Goal: Task Accomplishment & Management: Use online tool/utility

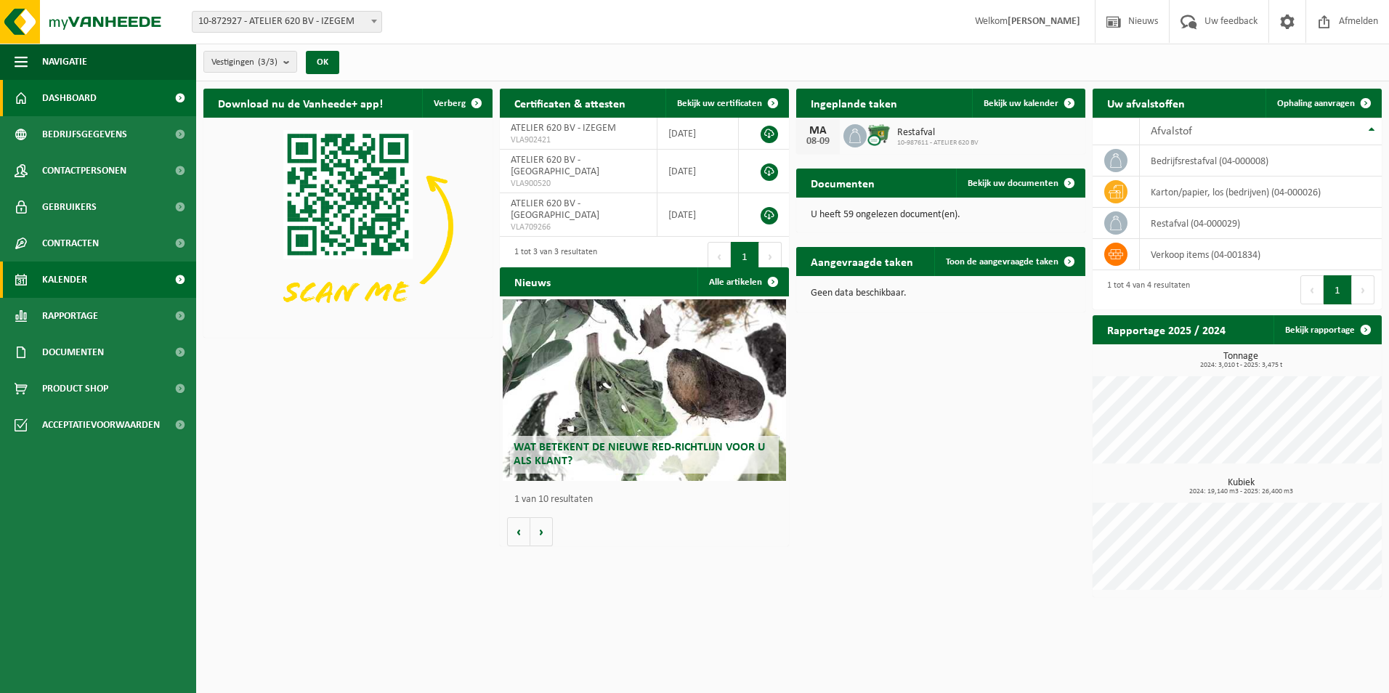
click at [72, 276] on span "Kalender" at bounding box center [64, 280] width 45 height 36
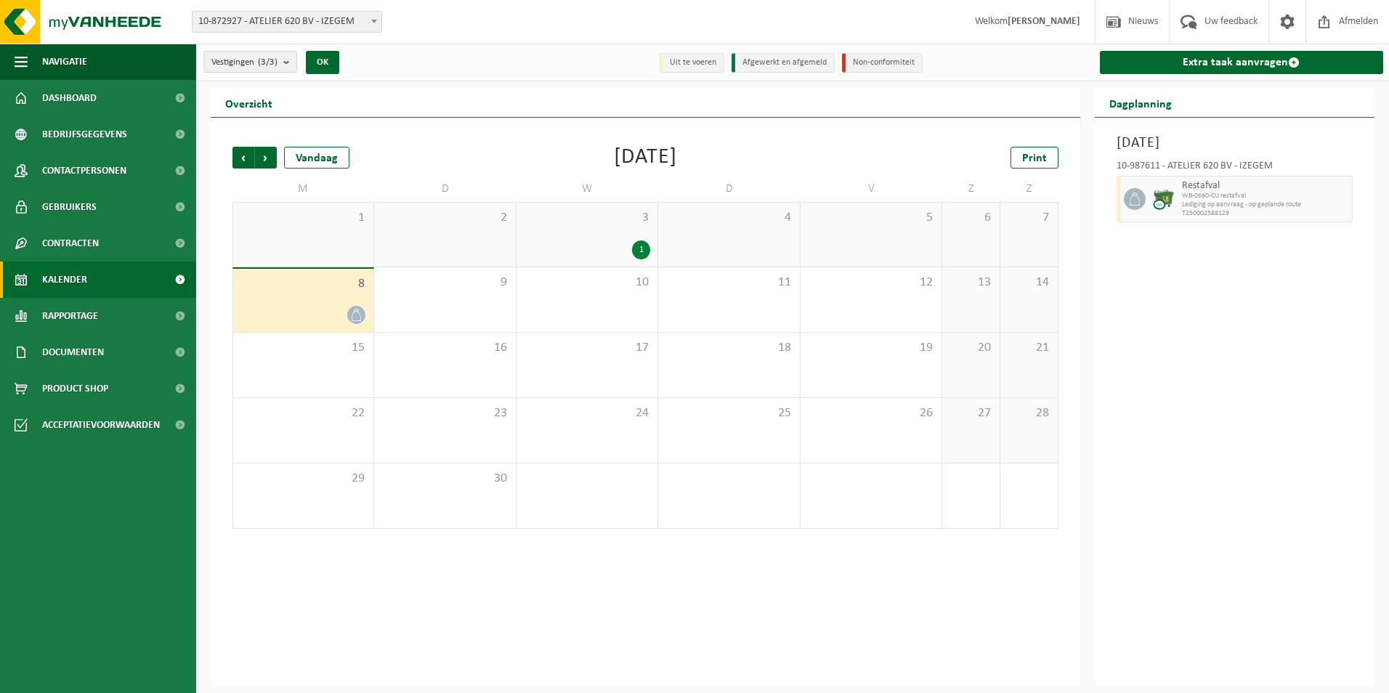
click at [331, 292] on div "8" at bounding box center [303, 300] width 140 height 63
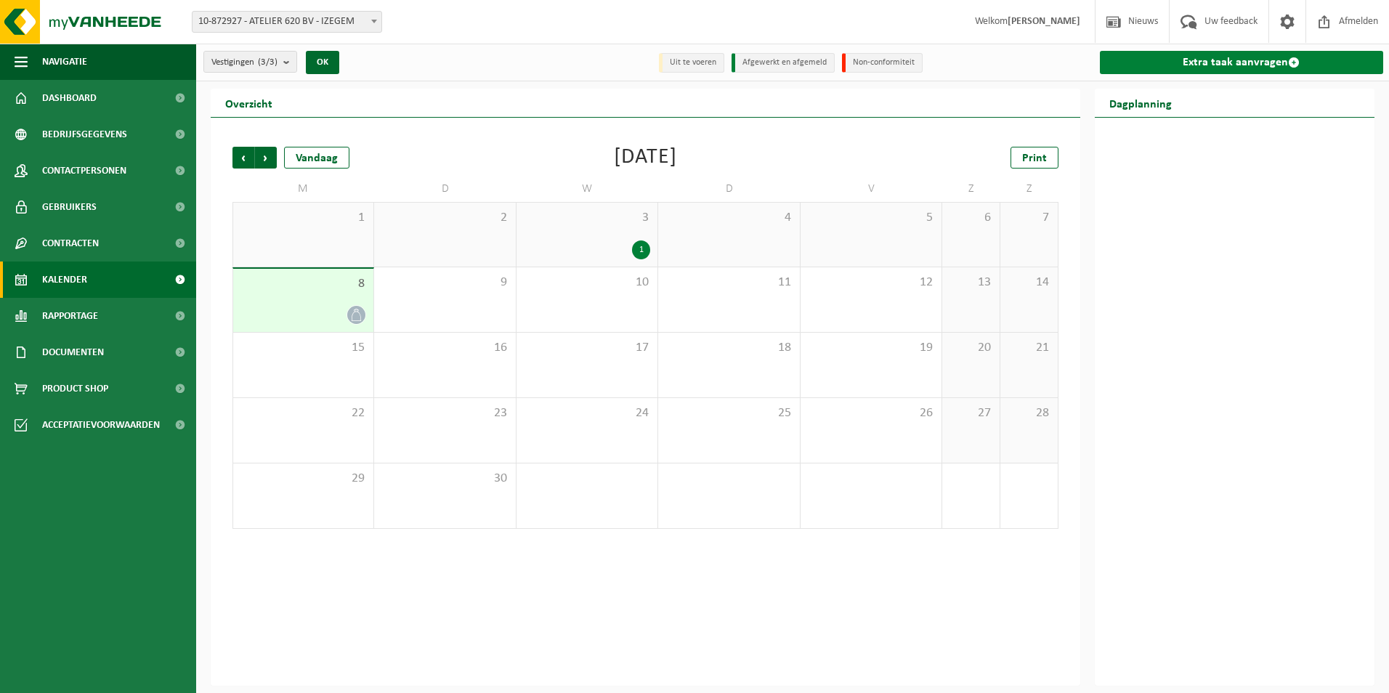
click at [1261, 60] on link "Extra taak aanvragen" at bounding box center [1242, 62] width 284 height 23
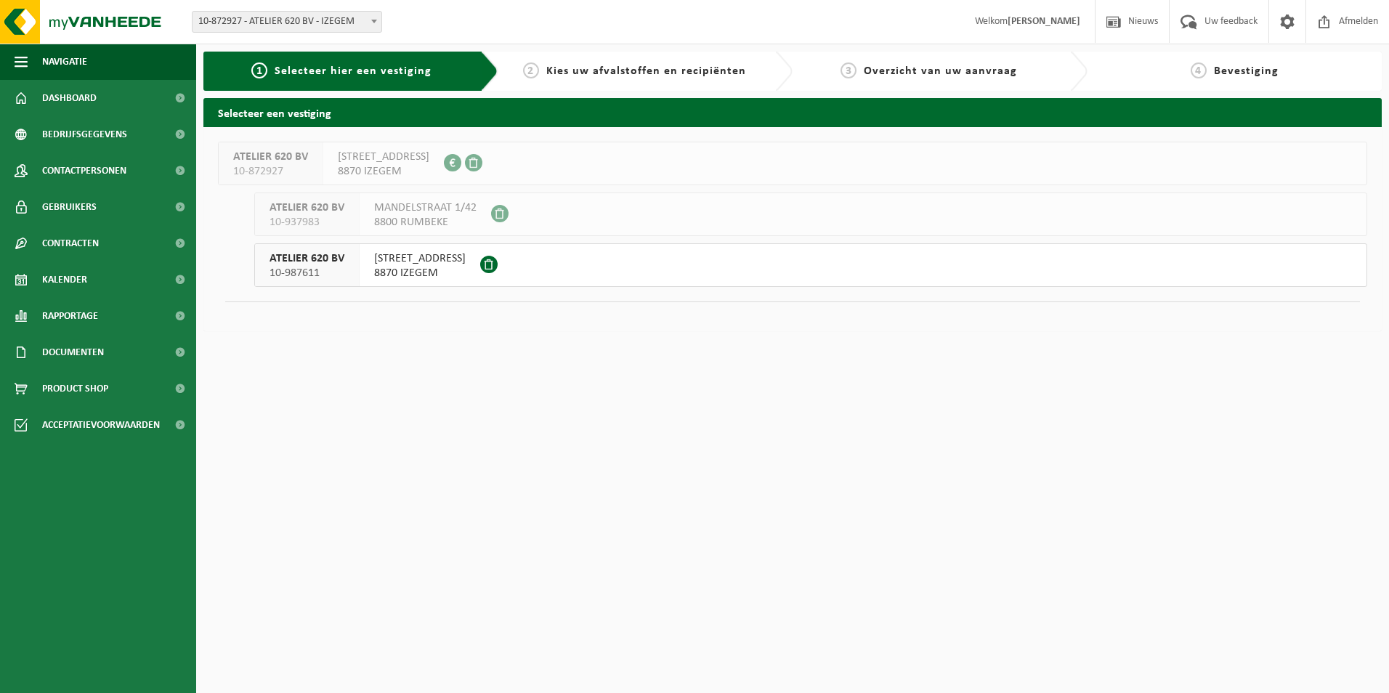
click at [389, 262] on span "AMBACHTENSTRAAT 26" at bounding box center [420, 258] width 92 height 15
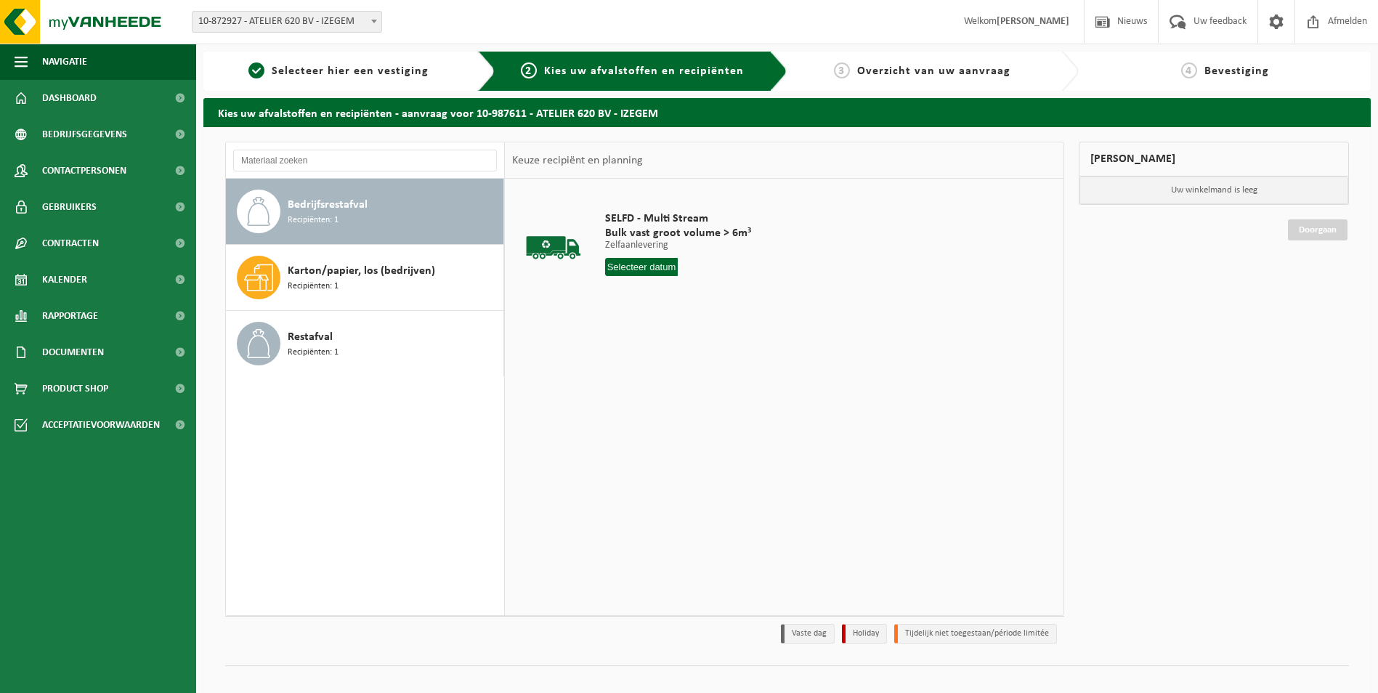
click at [637, 265] on input "text" at bounding box center [641, 267] width 73 height 18
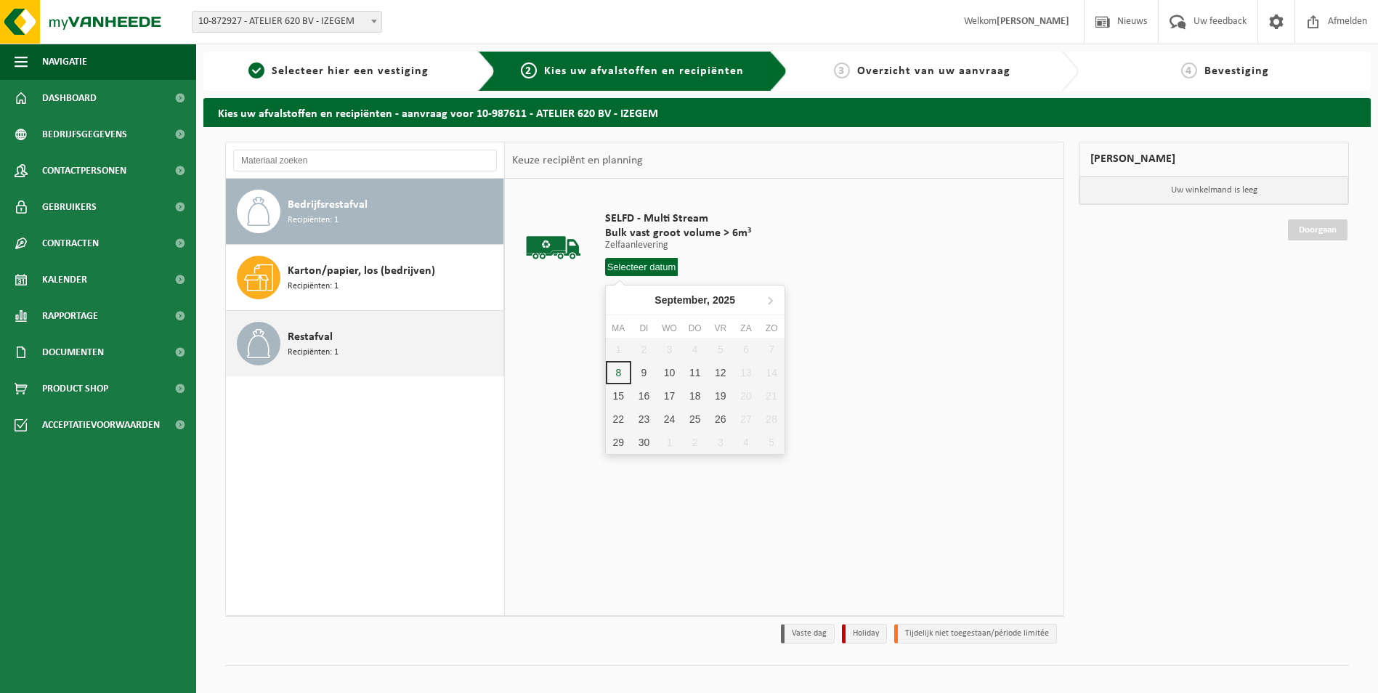
click at [304, 349] on span "Recipiënten: 1" at bounding box center [313, 353] width 51 height 14
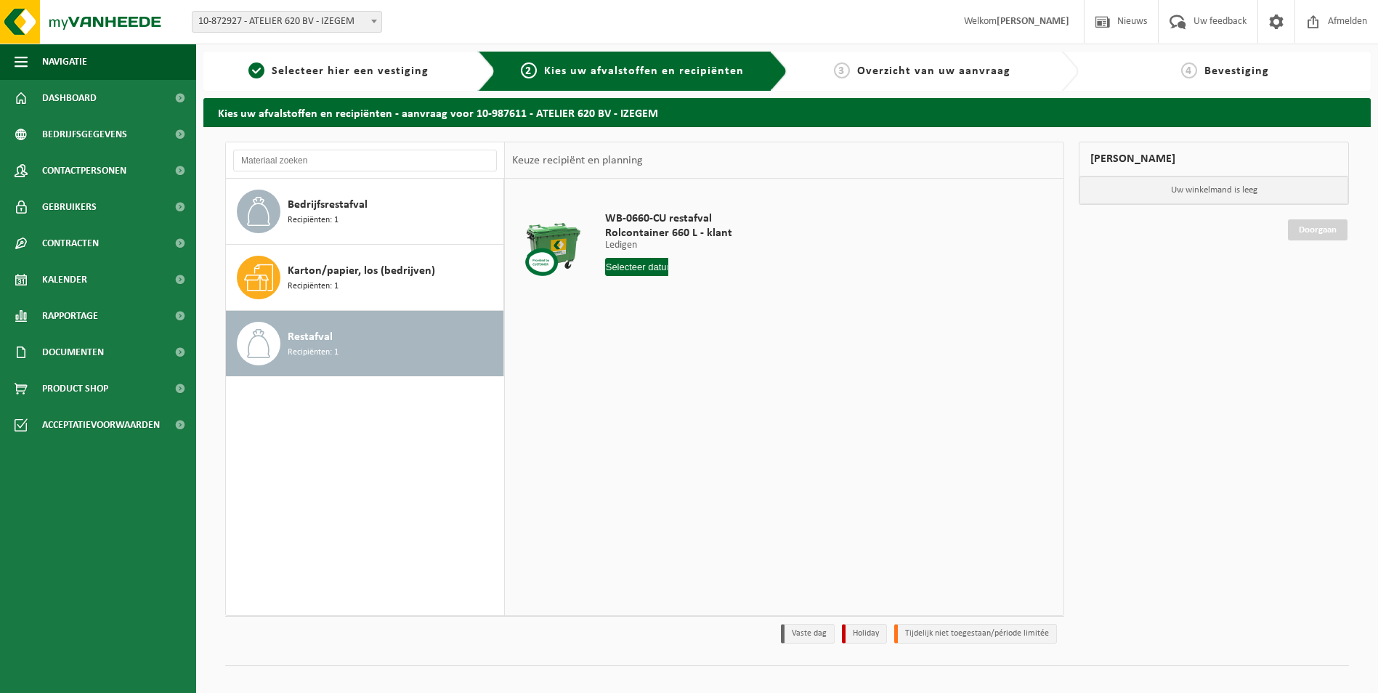
click at [651, 269] on input "text" at bounding box center [637, 267] width 64 height 18
click at [626, 387] on div "15" at bounding box center [618, 395] width 25 height 23
type input "Van [DATE]"
click at [643, 312] on div "1 Aantal In winkelmand" at bounding box center [690, 308] width 171 height 50
click at [645, 317] on button "In winkelmand" at bounding box center [647, 321] width 80 height 23
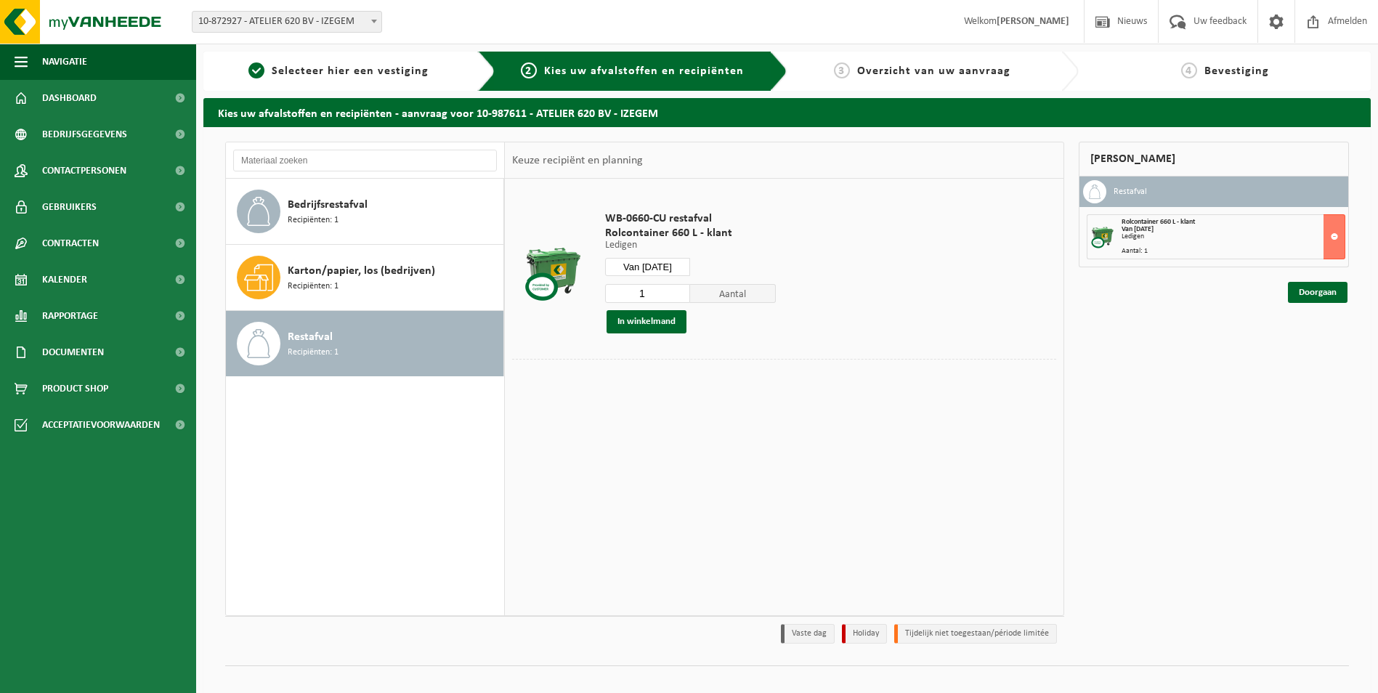
click at [653, 267] on input "Van [DATE]" at bounding box center [648, 267] width 86 height 18
drag, startPoint x: 935, startPoint y: 248, endPoint x: 934, endPoint y: 259, distance: 11.0
click at [934, 259] on td "WB-0660-CU restafval Rolcontainer 660 L - klant Ledigen Ledigen Ledigen Van 202…" at bounding box center [825, 272] width 463 height 173
click at [649, 287] on input "1" at bounding box center [648, 293] width 86 height 19
type input "2"
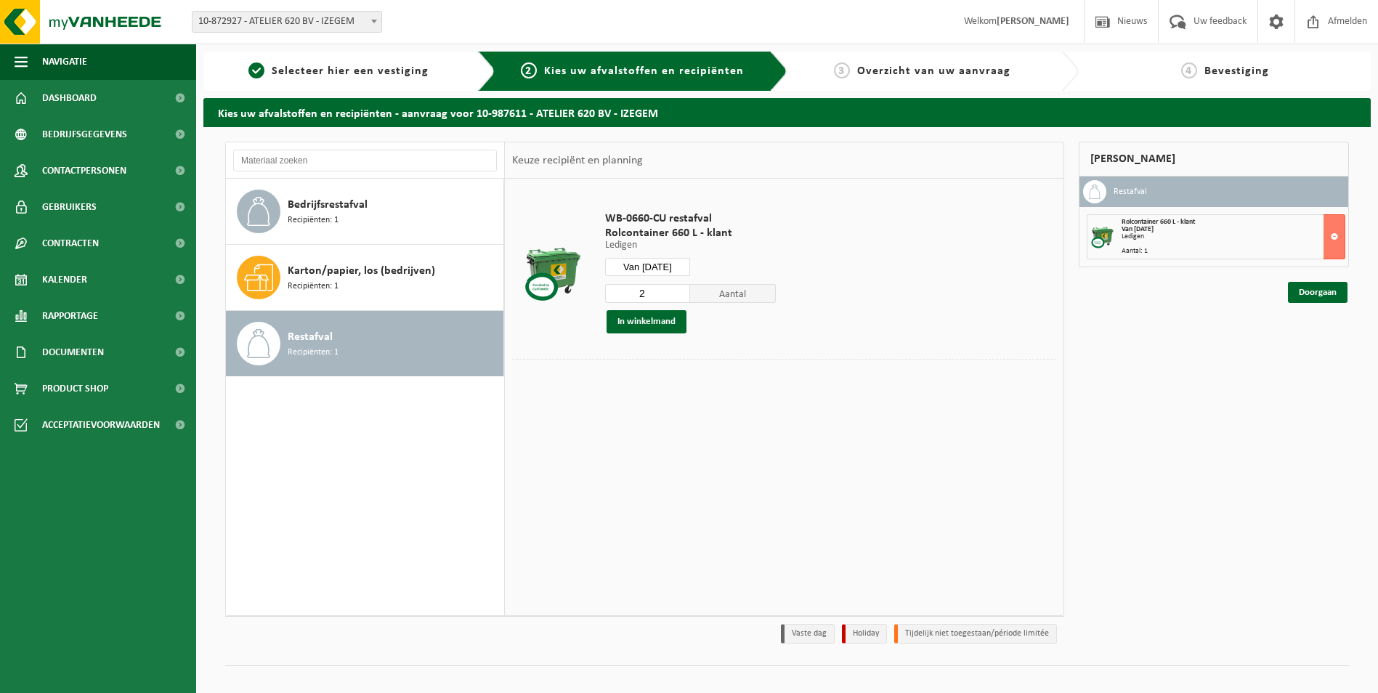
click at [677, 291] on input "2" at bounding box center [648, 293] width 86 height 19
click at [1325, 291] on link "Doorgaan" at bounding box center [1318, 292] width 60 height 21
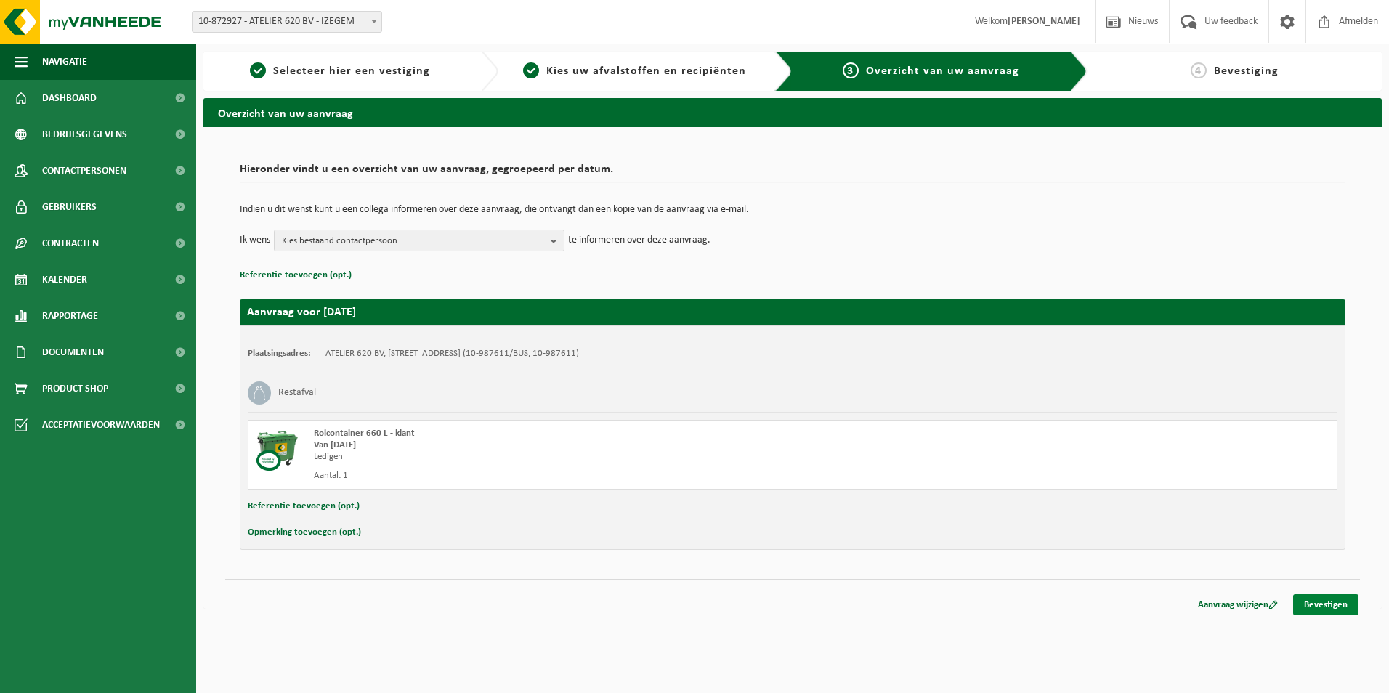
click at [1328, 605] on link "Bevestigen" at bounding box center [1325, 604] width 65 height 21
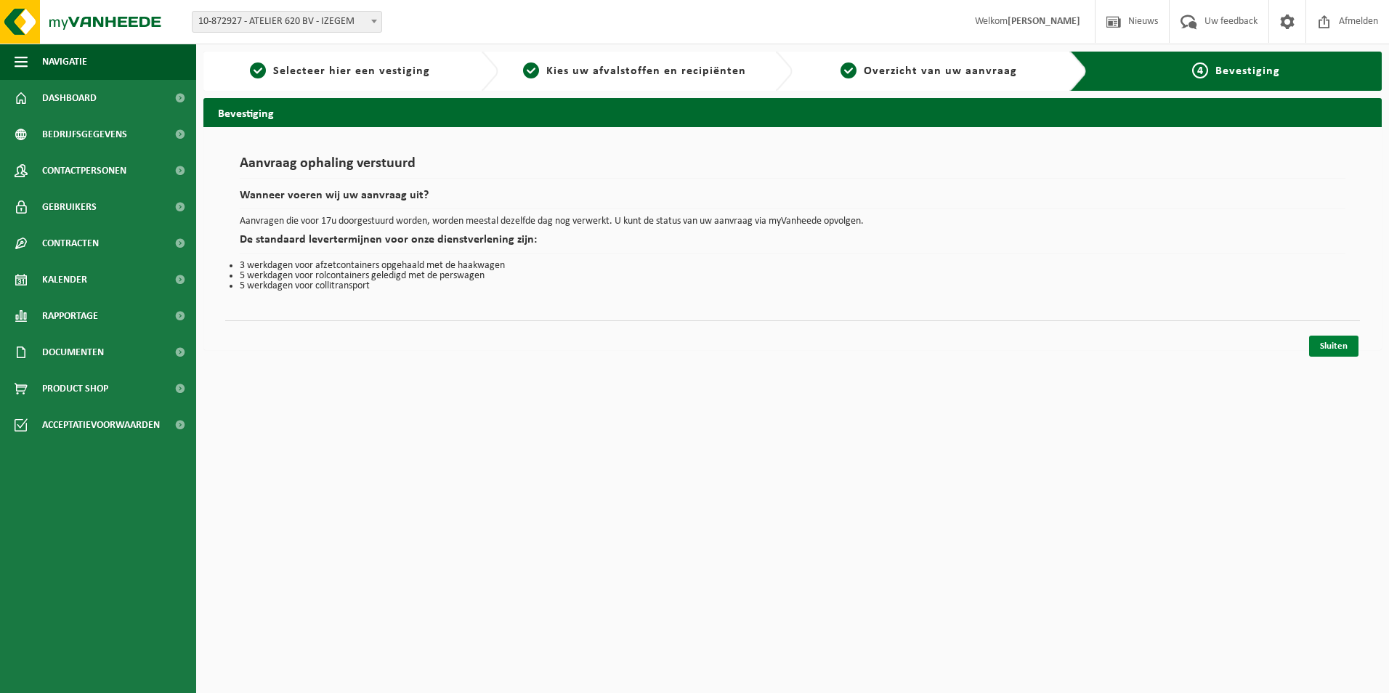
click at [1337, 338] on link "Sluiten" at bounding box center [1333, 346] width 49 height 21
